Goal: Information Seeking & Learning: Learn about a topic

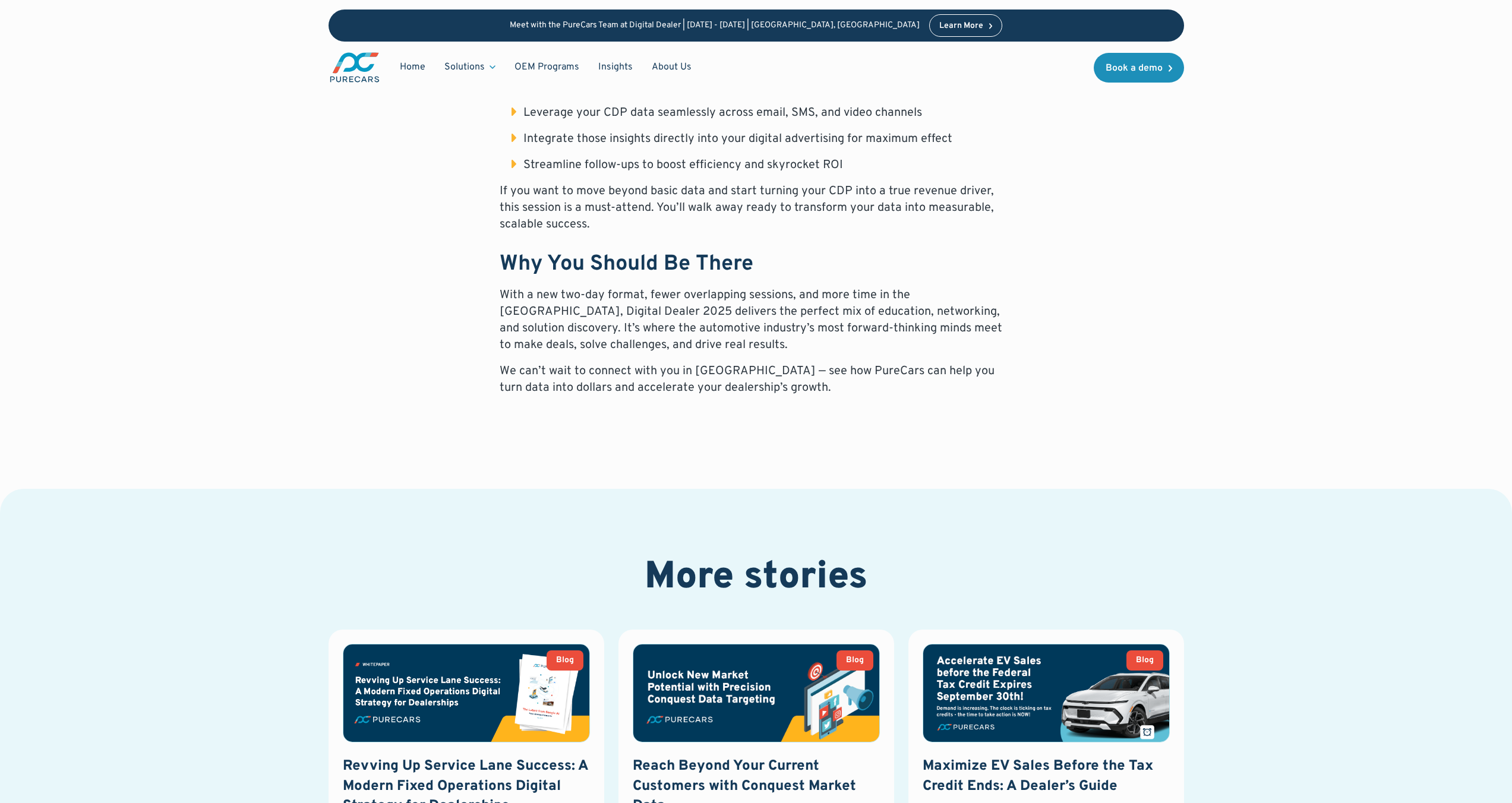
scroll to position [528, 0]
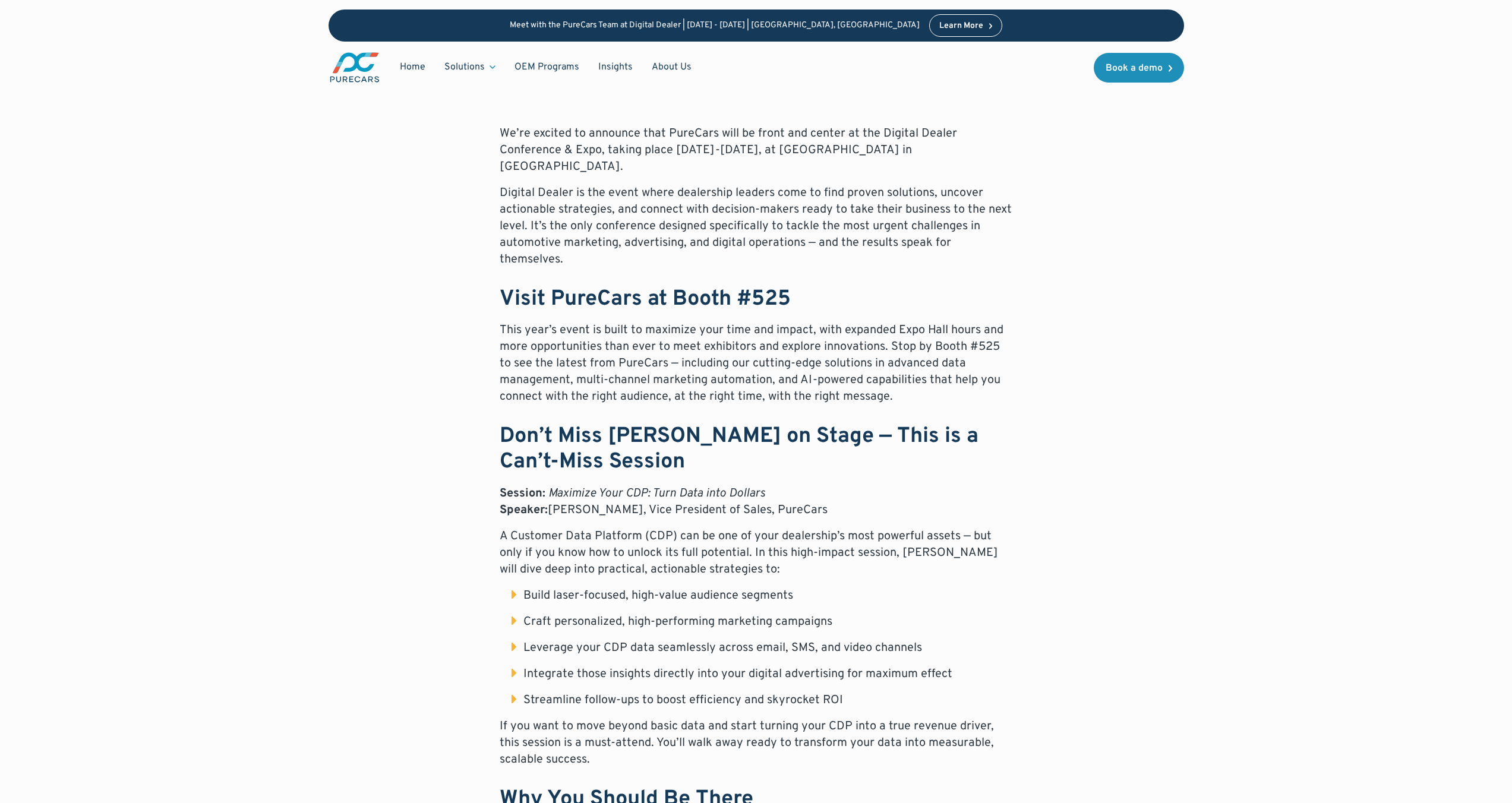
click at [754, 486] on em "Maximize Your CDP: Turn Data into Dollars" at bounding box center [657, 494] width 217 height 16
drag, startPoint x: 763, startPoint y: 461, endPoint x: 546, endPoint y: 462, distance: 217.0
click at [542, 485] on p "Session: Maximize Your CDP: Turn Data into Dollars Speaker: [PERSON_NAME], Vice…" at bounding box center [757, 502] width 514 height 34
copy p ": Maximize Your CDP: Turn Data into Dollars"
